Goal: Task Accomplishment & Management: Complete application form

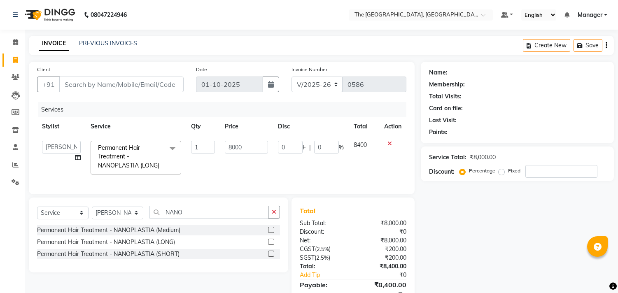
select select "7501"
select select "90343"
select select "service"
click at [93, 85] on input "Client" at bounding box center [121, 85] width 124 height 16
click at [131, 220] on select "Select Stylist FATHIMUNNISA Manager [PERSON_NAME] SUMIT [PERSON_NAME]" at bounding box center [117, 213] width 51 height 13
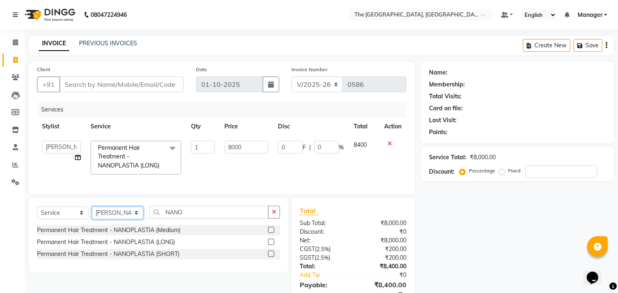
select select "68015"
click at [92, 214] on select "Select Stylist FATHIMUNNISA Manager [PERSON_NAME] SUMIT [PERSON_NAME]" at bounding box center [117, 213] width 51 height 13
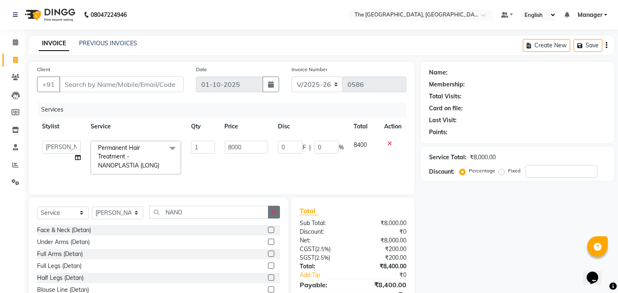
click at [271, 219] on button "button" at bounding box center [274, 212] width 12 height 13
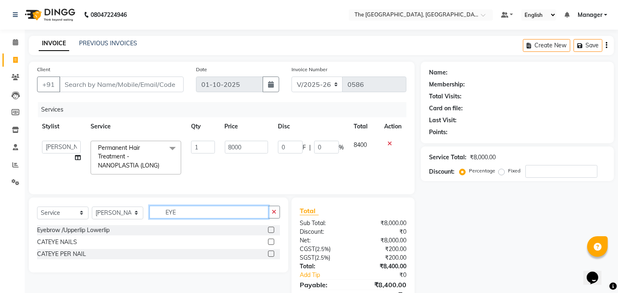
type input "EYE"
click at [270, 233] on label at bounding box center [271, 230] width 6 height 6
click at [270, 233] on input "checkbox" at bounding box center [270, 230] width 5 height 5
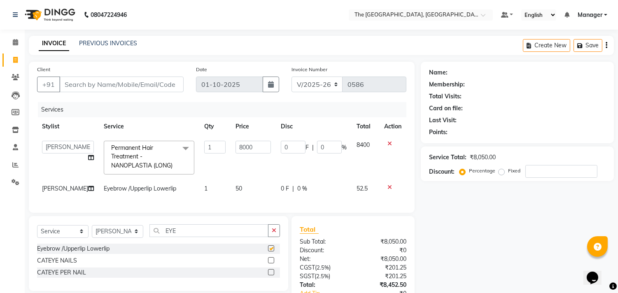
checkbox input "false"
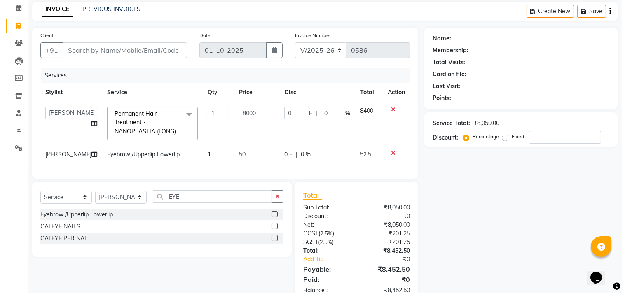
scroll to position [35, 0]
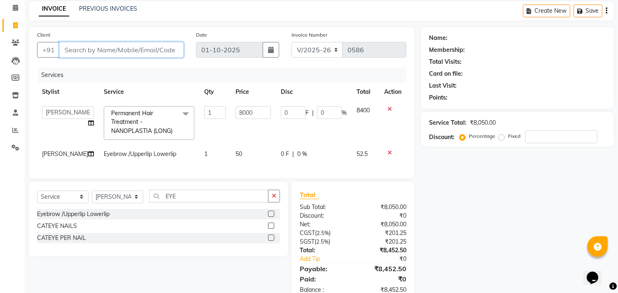
click at [84, 46] on input "Client" at bounding box center [121, 50] width 124 height 16
type input "A"
type input "0"
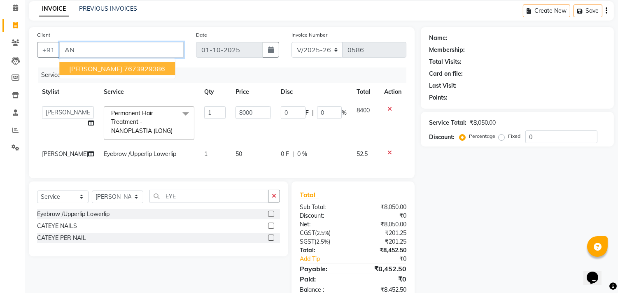
type input "A"
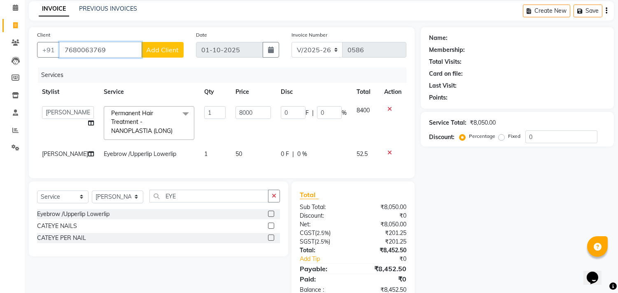
type input "7680063769"
click at [168, 47] on span "Add Client" at bounding box center [162, 50] width 33 height 8
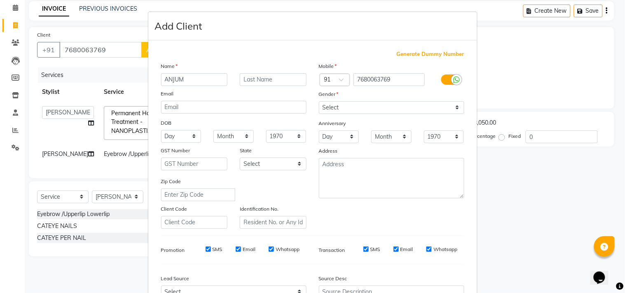
type input "ANJUM"
click at [359, 111] on select "Select [DEMOGRAPHIC_DATA] [DEMOGRAPHIC_DATA] Other Prefer Not To Say" at bounding box center [391, 107] width 145 height 13
select select "[DEMOGRAPHIC_DATA]"
click at [319, 101] on select "Select [DEMOGRAPHIC_DATA] [DEMOGRAPHIC_DATA] Other Prefer Not To Say" at bounding box center [391, 107] width 145 height 13
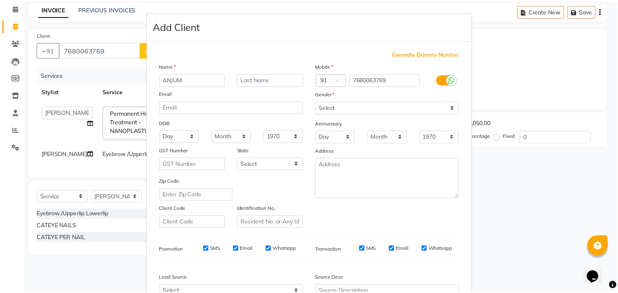
scroll to position [87, 0]
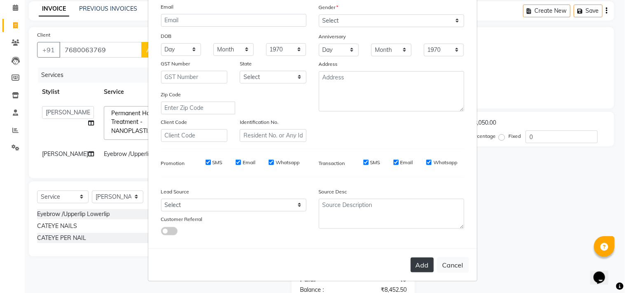
click at [418, 258] on button "Add" at bounding box center [422, 265] width 23 height 15
select select
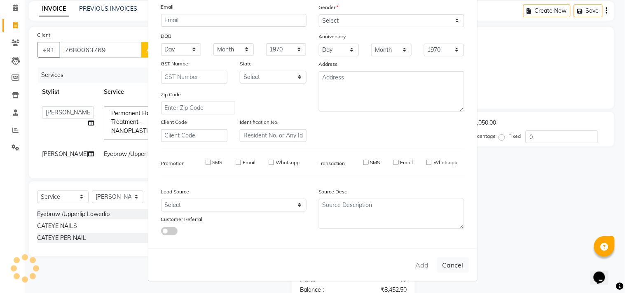
select select
checkbox input "false"
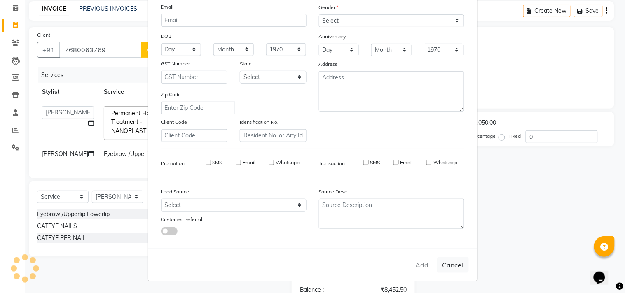
checkbox input "false"
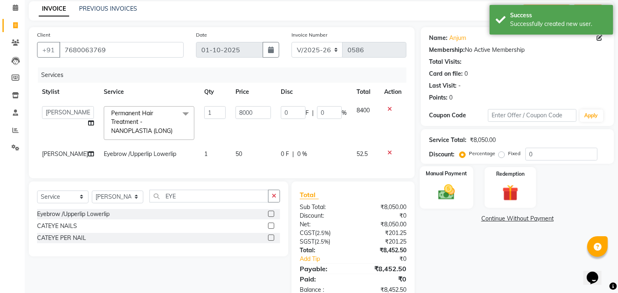
click at [451, 177] on label "Manual Payment" at bounding box center [446, 174] width 41 height 8
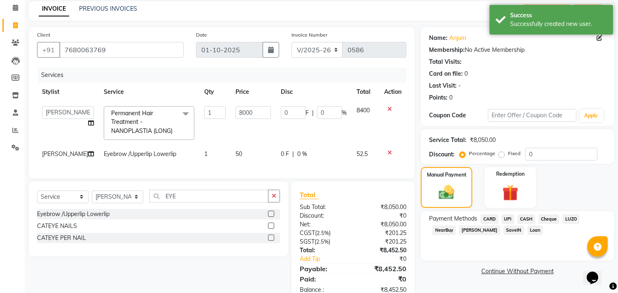
click at [491, 218] on span "CARD" at bounding box center [490, 219] width 18 height 9
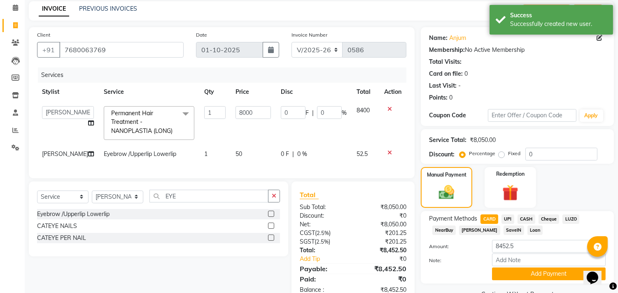
scroll to position [63, 0]
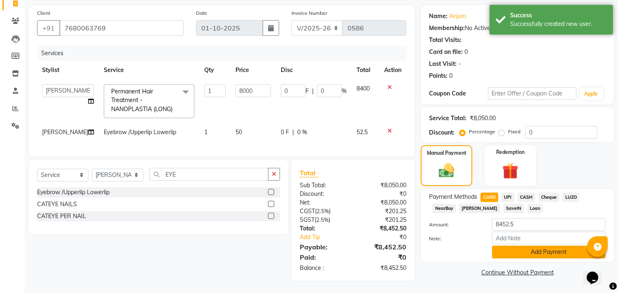
click at [536, 247] on button "Add Payment" at bounding box center [549, 252] width 114 height 13
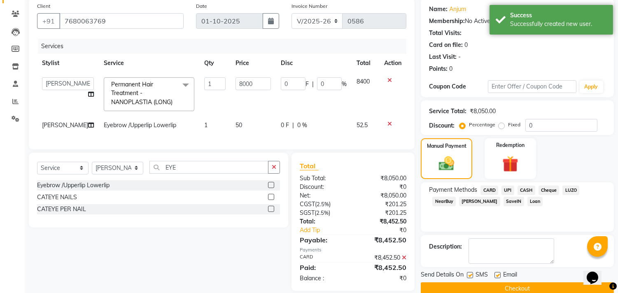
scroll to position [80, 0]
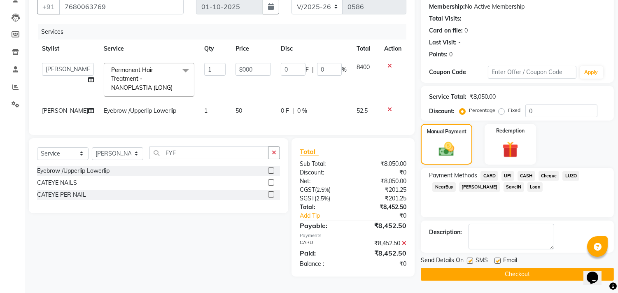
click at [514, 270] on button "Checkout" at bounding box center [517, 274] width 193 height 13
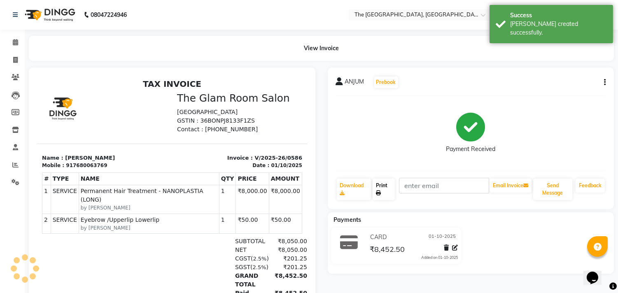
click at [384, 190] on link "Print" at bounding box center [384, 189] width 22 height 21
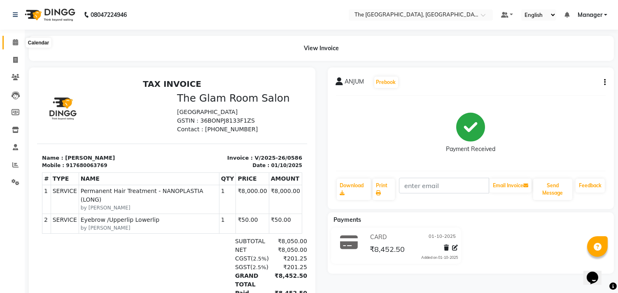
click at [16, 42] on icon at bounding box center [15, 42] width 5 height 6
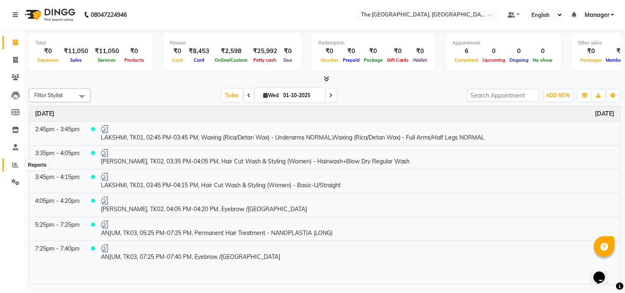
click at [12, 164] on icon at bounding box center [15, 165] width 6 height 6
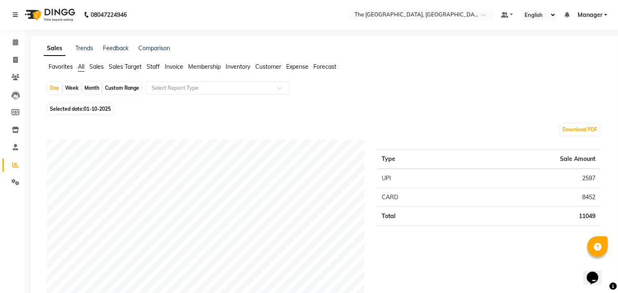
click at [96, 87] on div "Month" at bounding box center [91, 88] width 19 height 12
select select "10"
select select "2025"
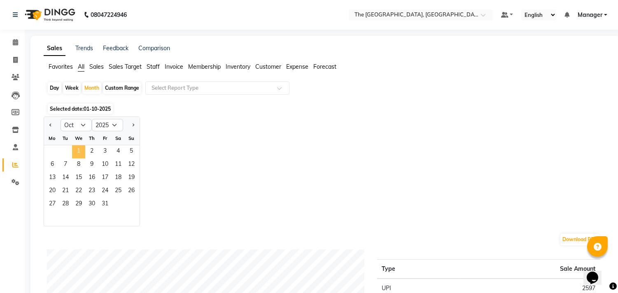
click at [75, 153] on span "1" at bounding box center [78, 151] width 13 height 13
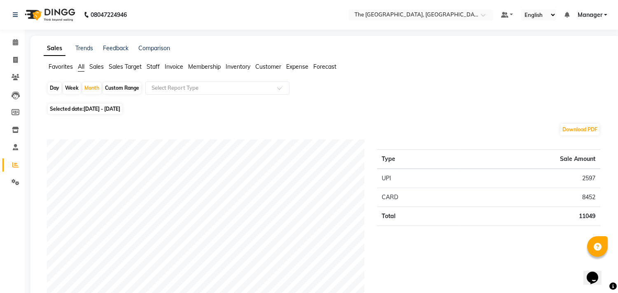
click at [151, 68] on span "Staff" at bounding box center [153, 66] width 13 height 7
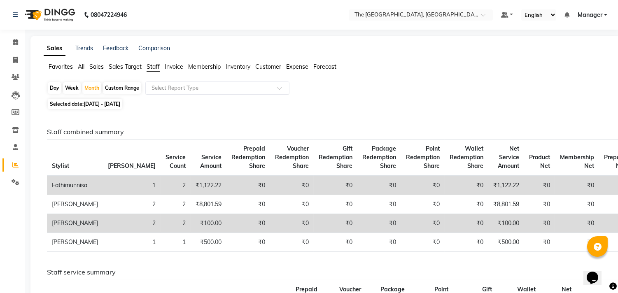
click at [171, 82] on div "Select Report Type" at bounding box center [217, 88] width 144 height 13
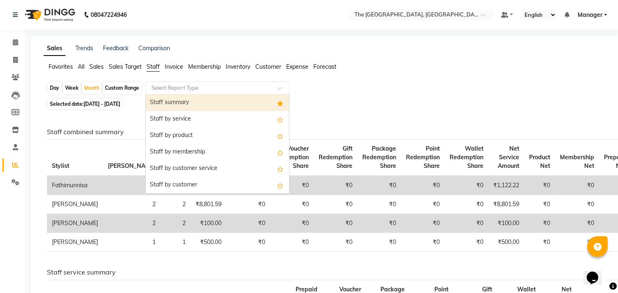
click at [171, 100] on div "Staff summary" at bounding box center [217, 103] width 143 height 16
select select "full_report"
select select "csv"
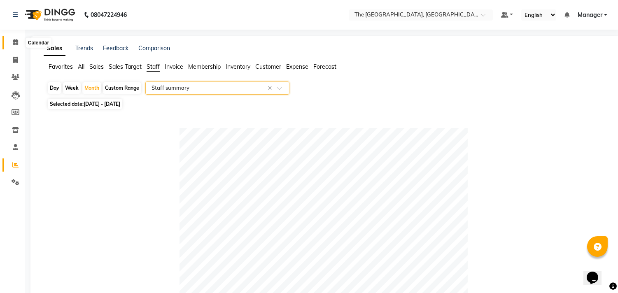
click at [14, 43] on icon at bounding box center [15, 42] width 5 height 6
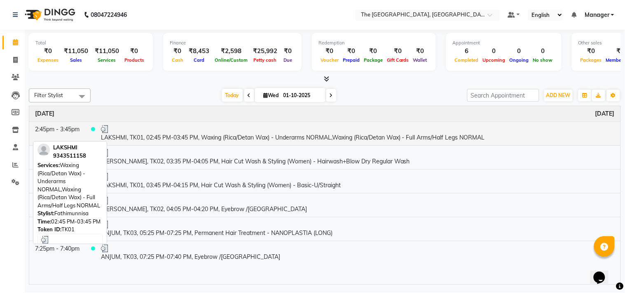
click at [258, 134] on td "LAKSHMI, TK01, 02:45 PM-03:45 PM, Waxing (Rica/Detan Wax) - Underarms NORMAL,Wa…" at bounding box center [357, 134] width 525 height 24
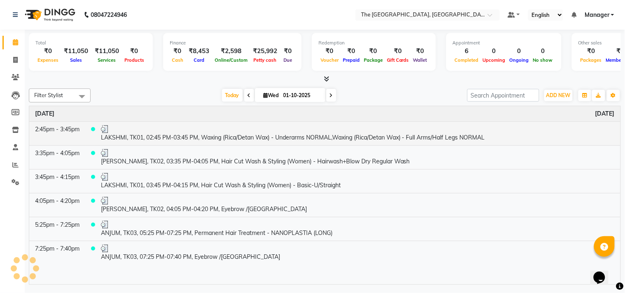
select select "3"
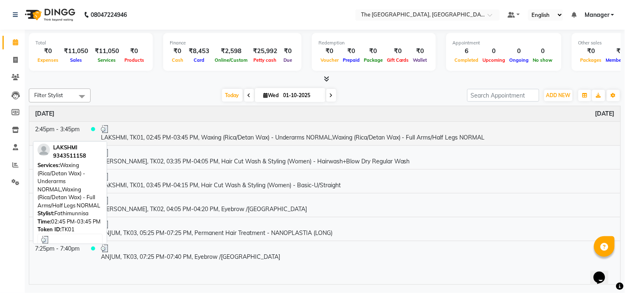
click at [281, 138] on td "LAKSHMI, TK01, 02:45 PM-03:45 PM, Waxing (Rica/Detan Wax) - Underarms NORMAL,Wa…" at bounding box center [357, 134] width 525 height 24
select select "3"
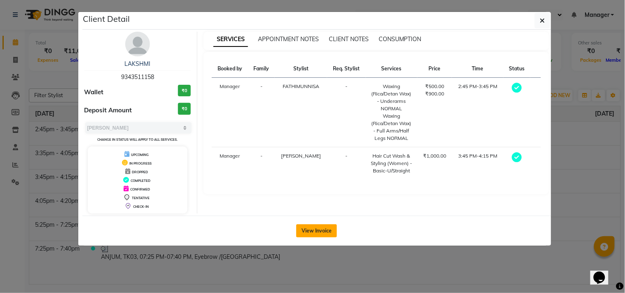
click at [319, 236] on button "View Invoice" at bounding box center [316, 231] width 41 height 13
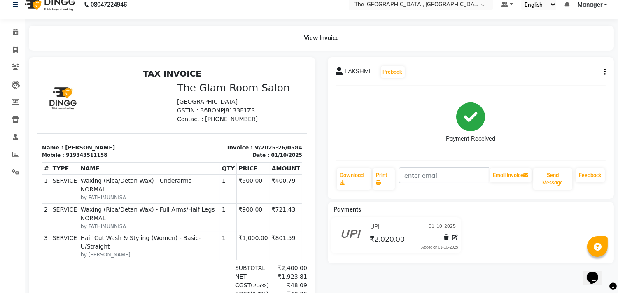
scroll to position [18, 0]
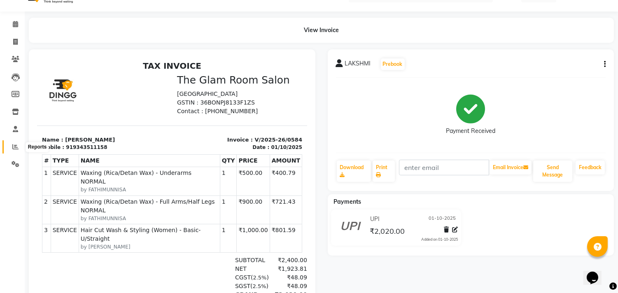
click at [14, 145] on icon at bounding box center [15, 147] width 6 height 6
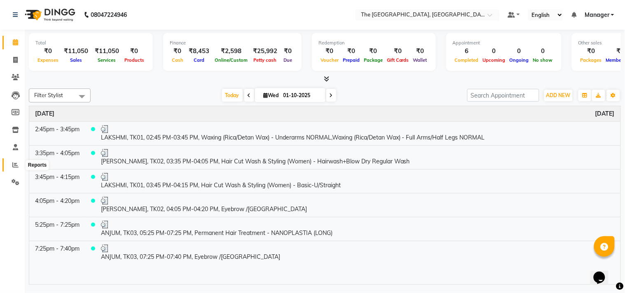
click at [17, 162] on icon at bounding box center [15, 165] width 6 height 6
